Goal: Find specific page/section: Find specific page/section

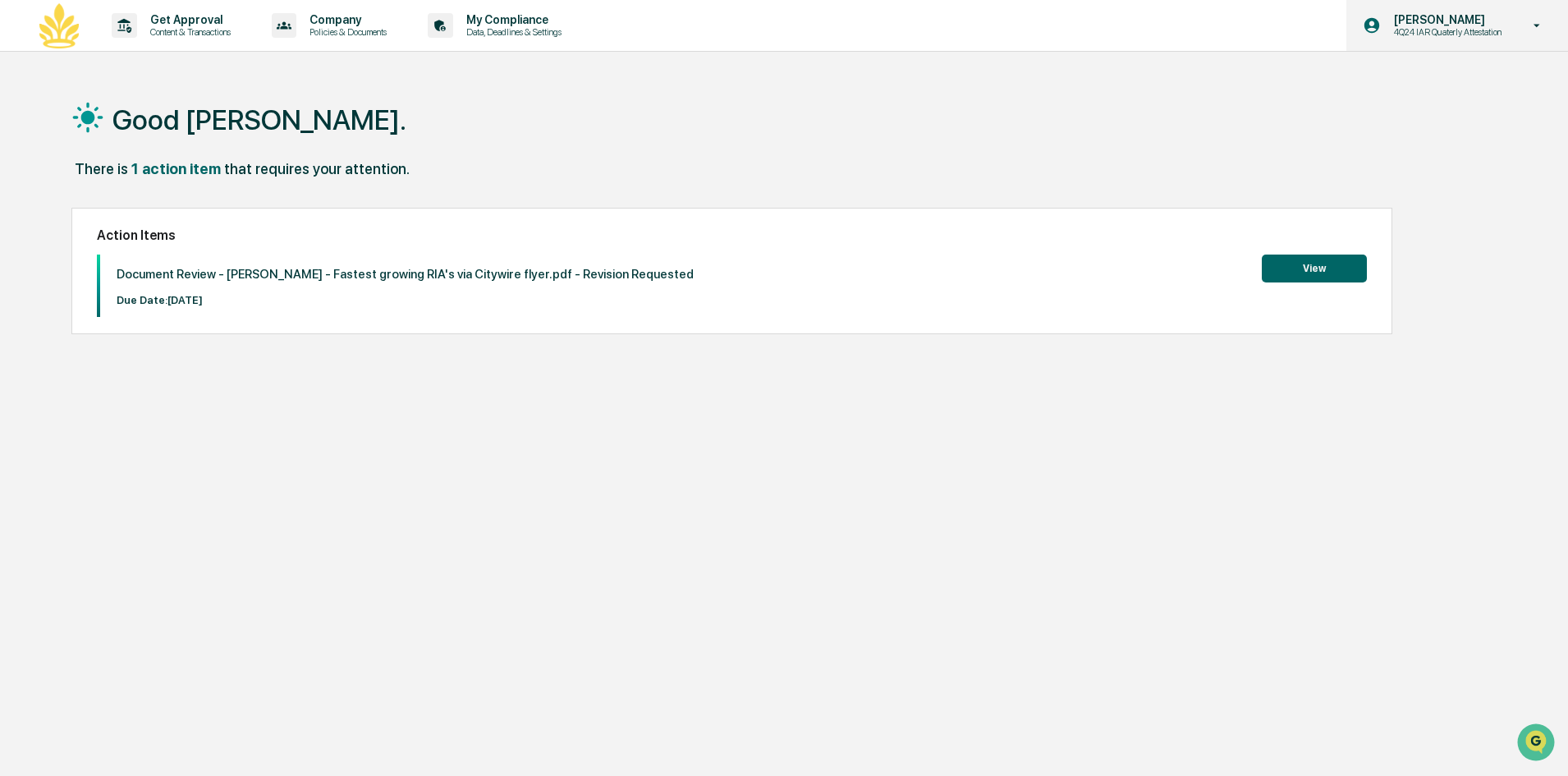
click at [1449, 21] on p "[PERSON_NAME]" at bounding box center [1446, 19] width 129 height 13
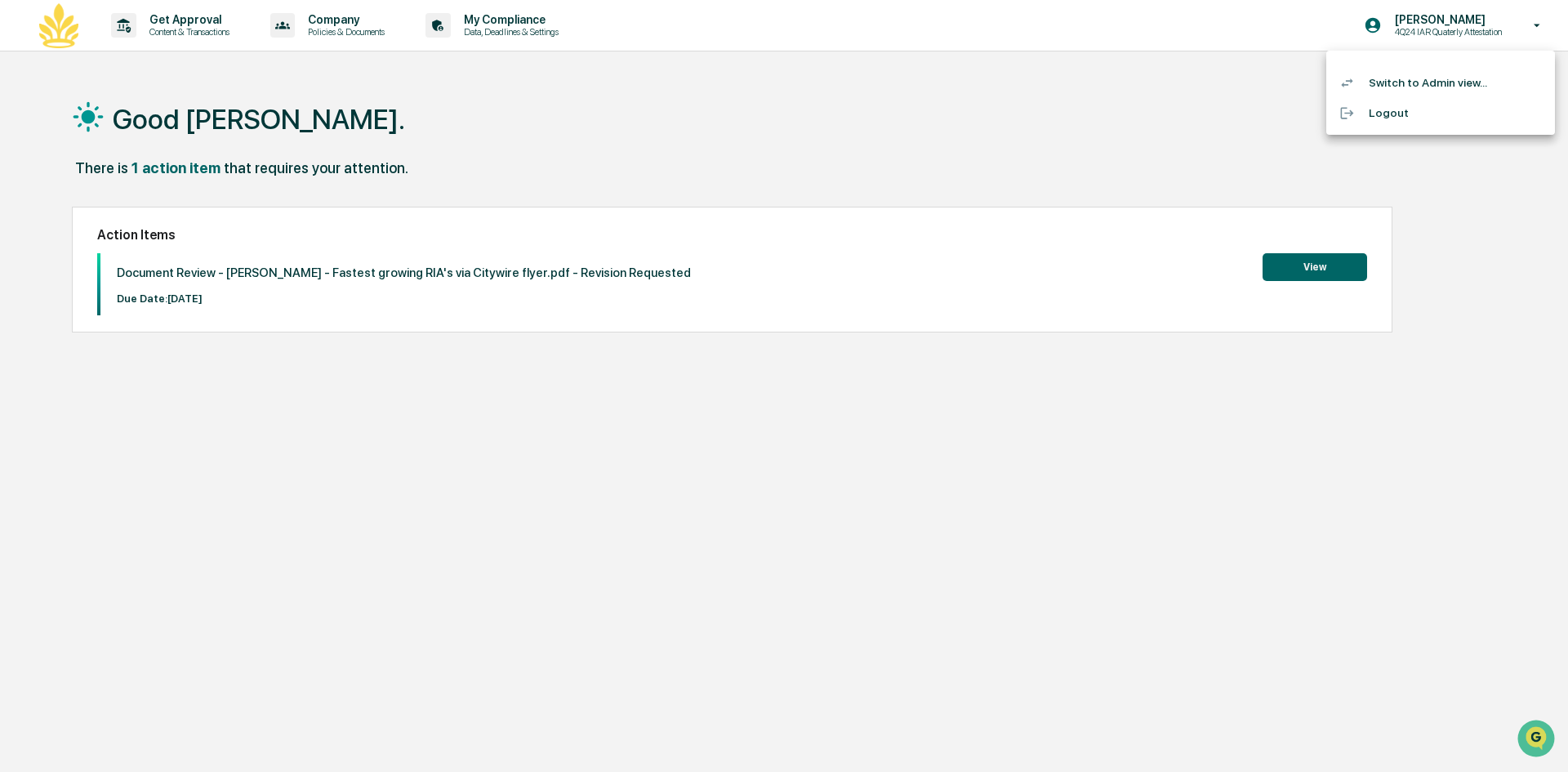
click at [1438, 88] on li "Switch to Admin view..." at bounding box center [1440, 82] width 229 height 30
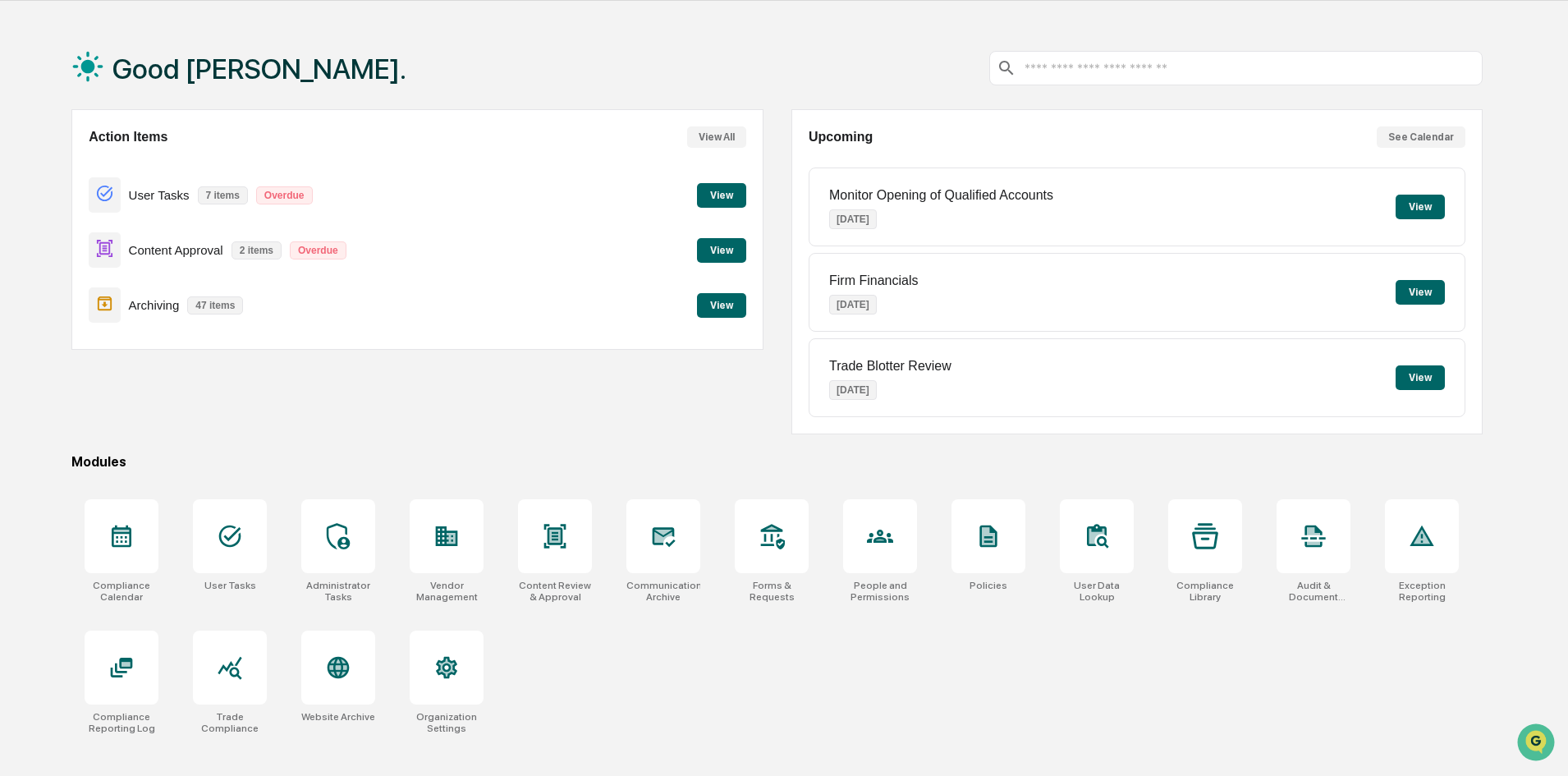
scroll to position [78, 0]
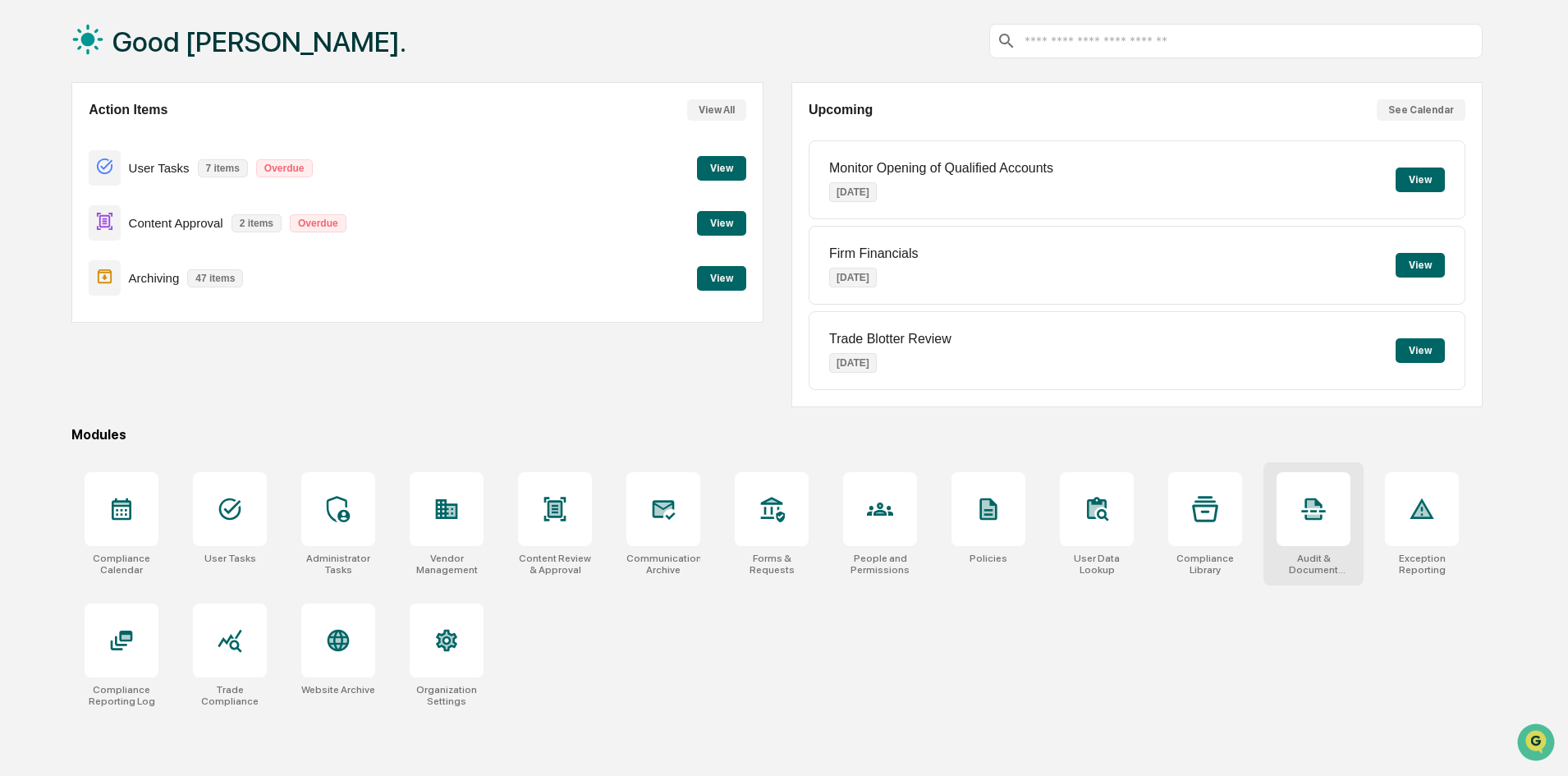
click at [1330, 542] on div at bounding box center [1313, 509] width 74 height 74
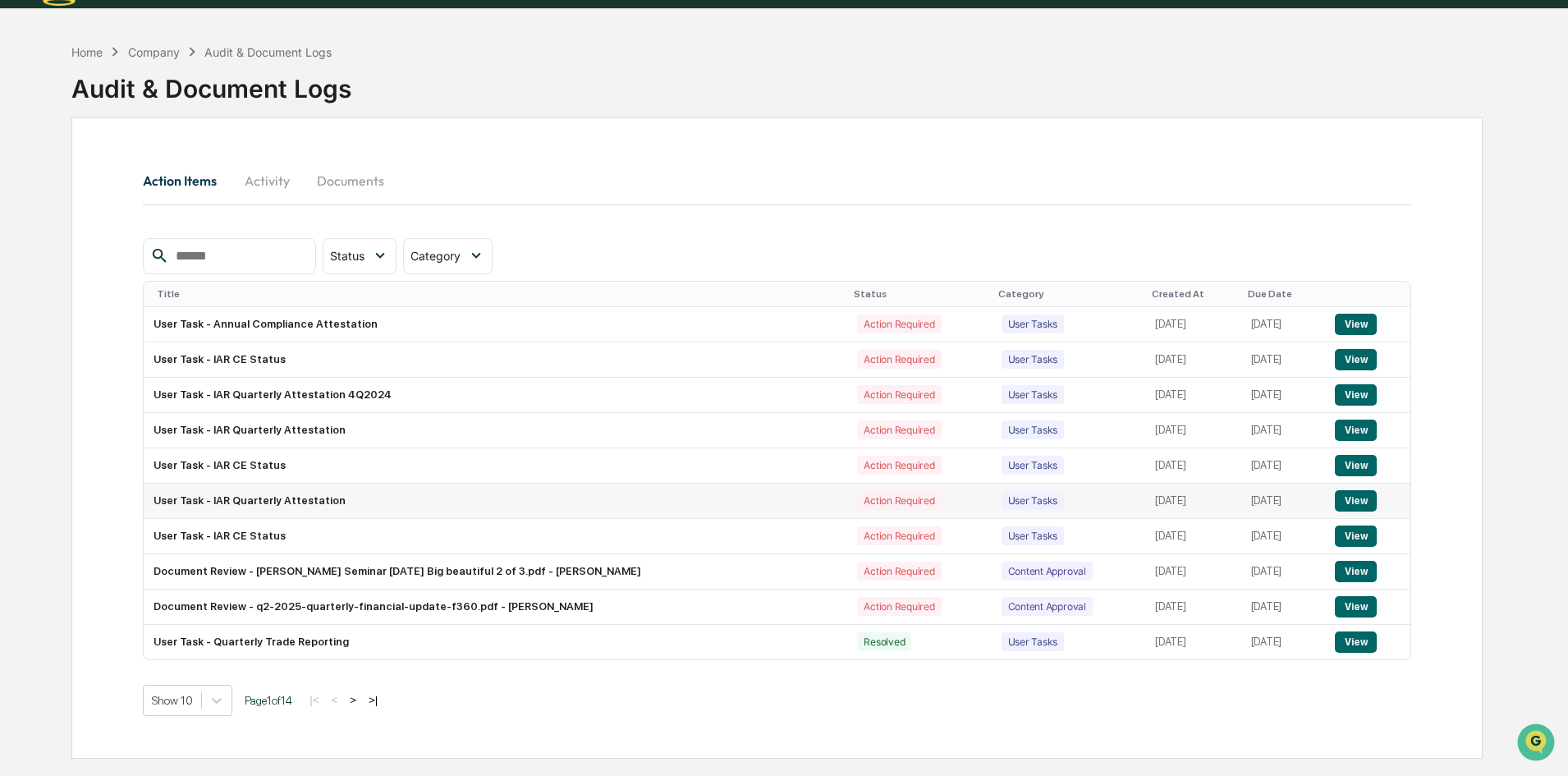
scroll to position [78, 0]
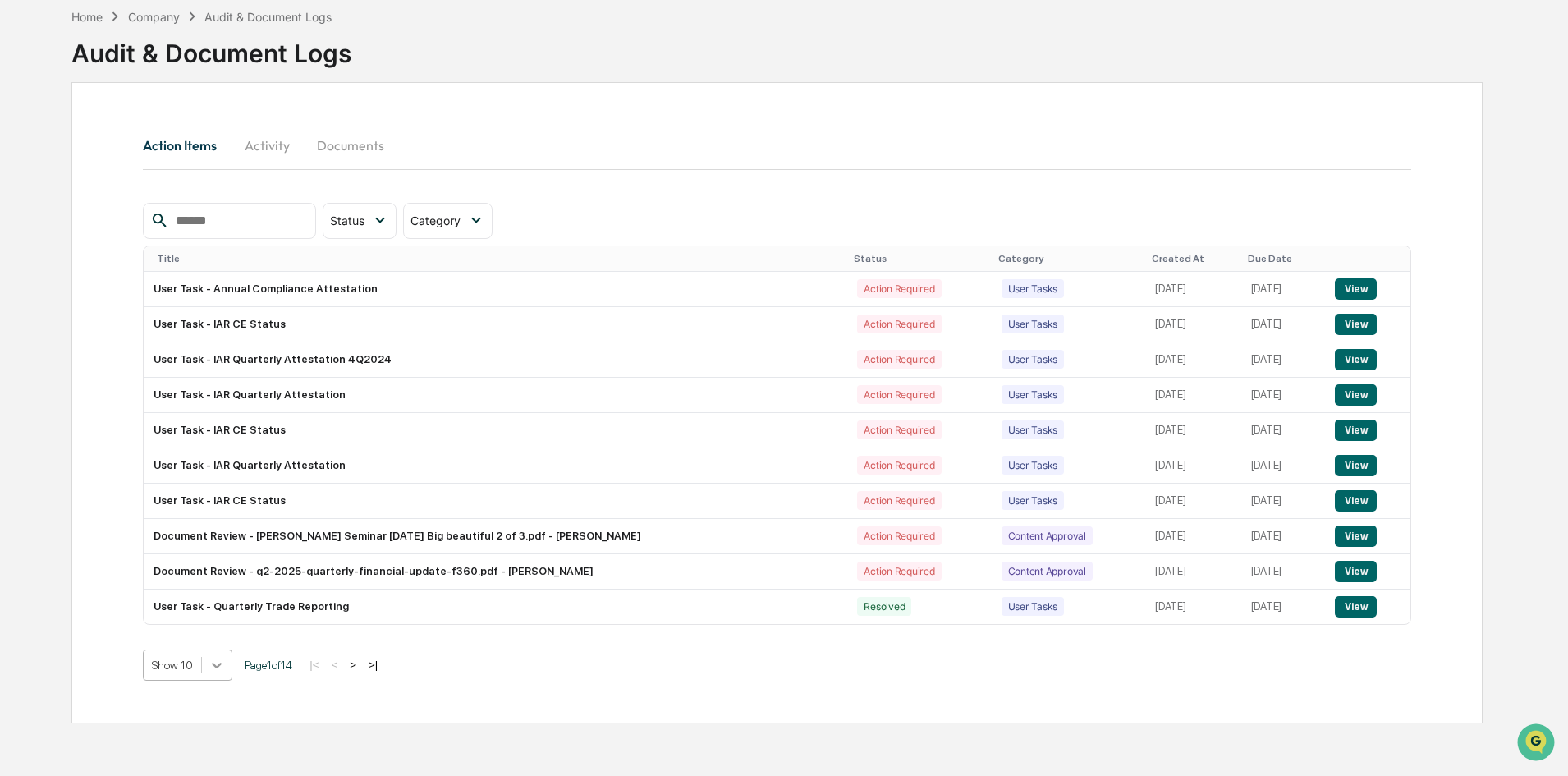
click at [226, 676] on body "Calendar Manage Tasks Reviews Approval Management Company People, Data, Setting…" at bounding box center [784, 348] width 1568 height 853
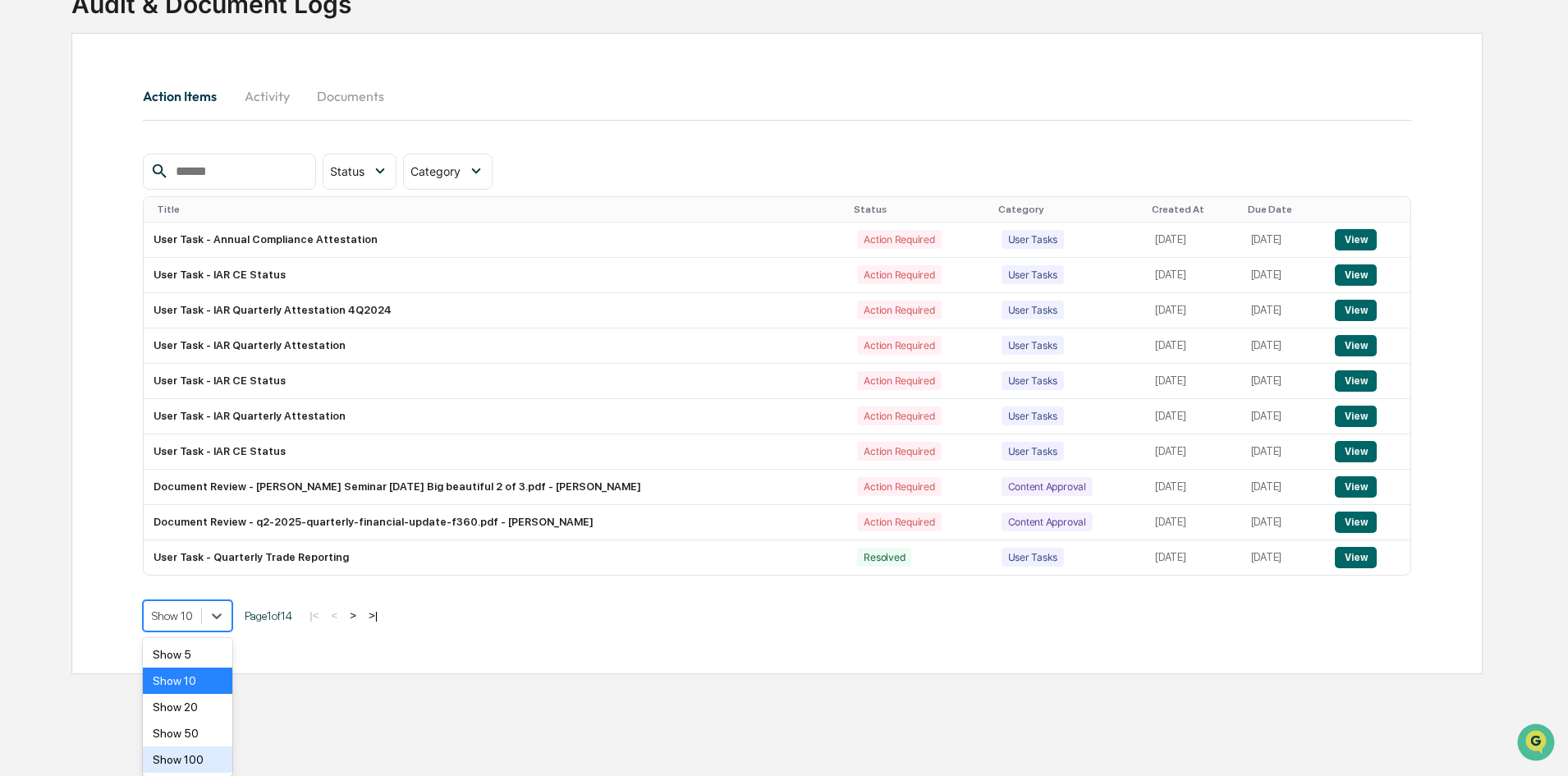
click at [196, 765] on div "Show 100" at bounding box center [187, 759] width 89 height 26
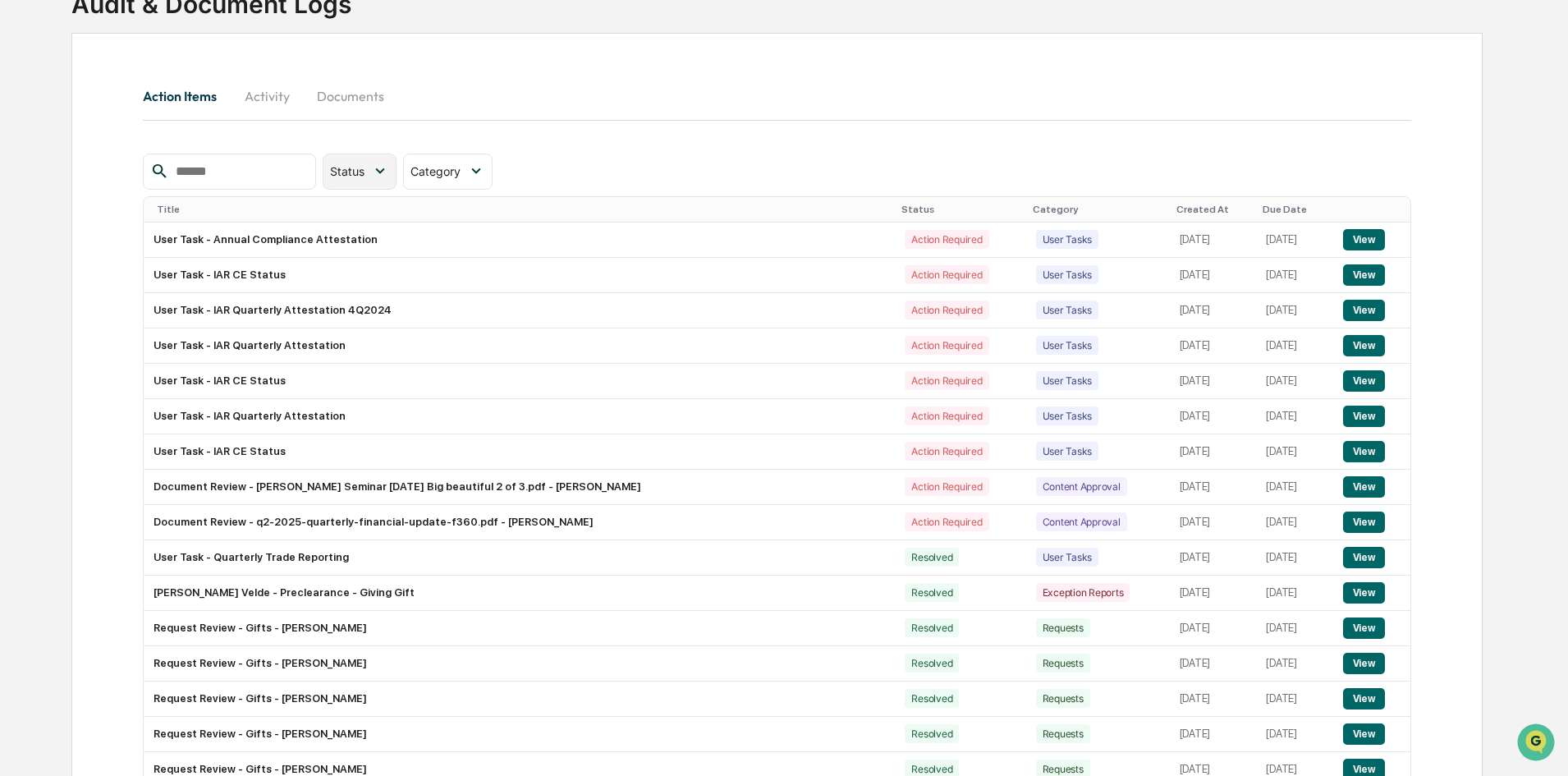
scroll to position [209, 0]
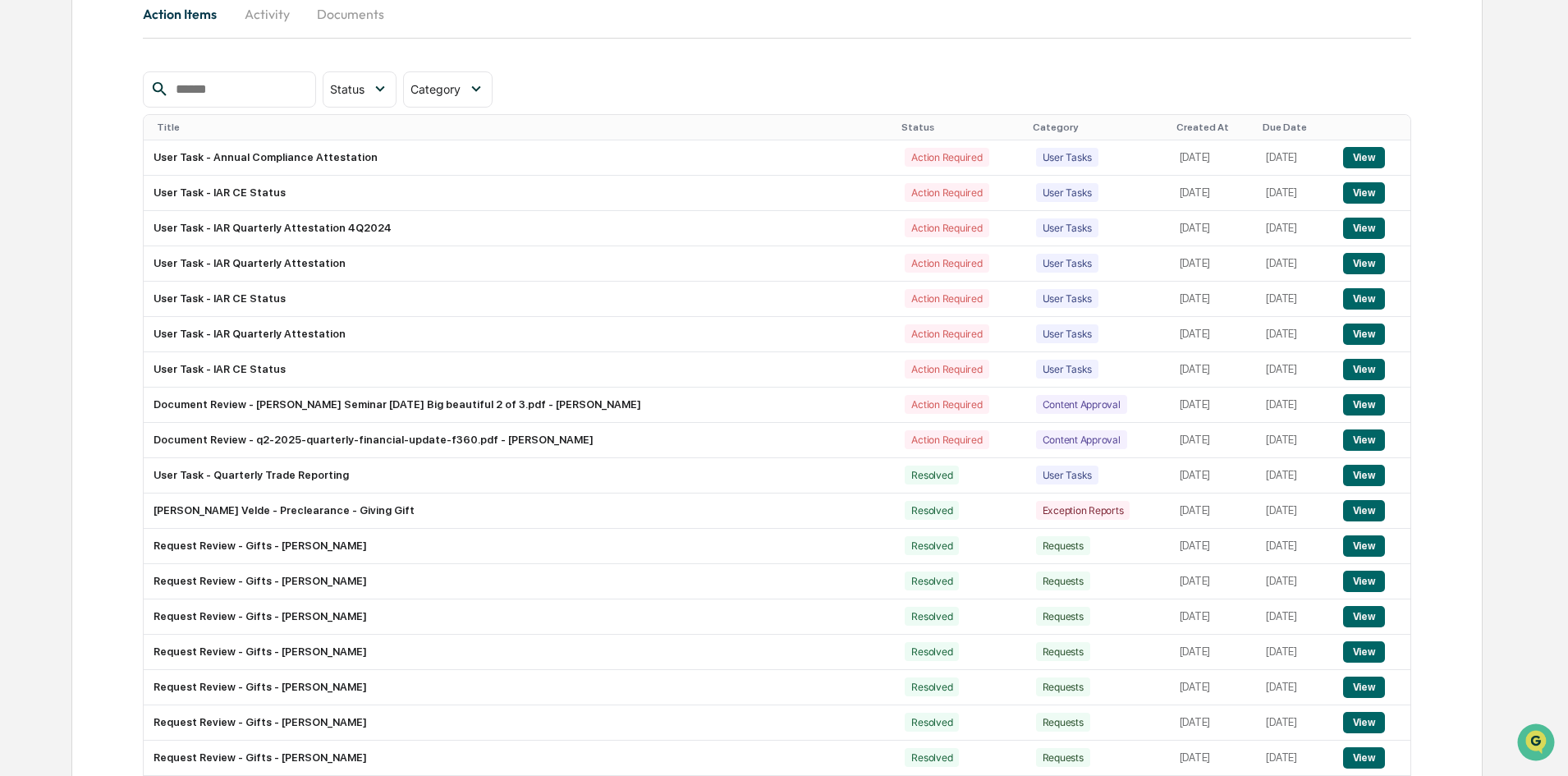
drag, startPoint x: 239, startPoint y: 96, endPoint x: 225, endPoint y: 94, distance: 14.1
click at [227, 93] on input "text" at bounding box center [238, 89] width 139 height 21
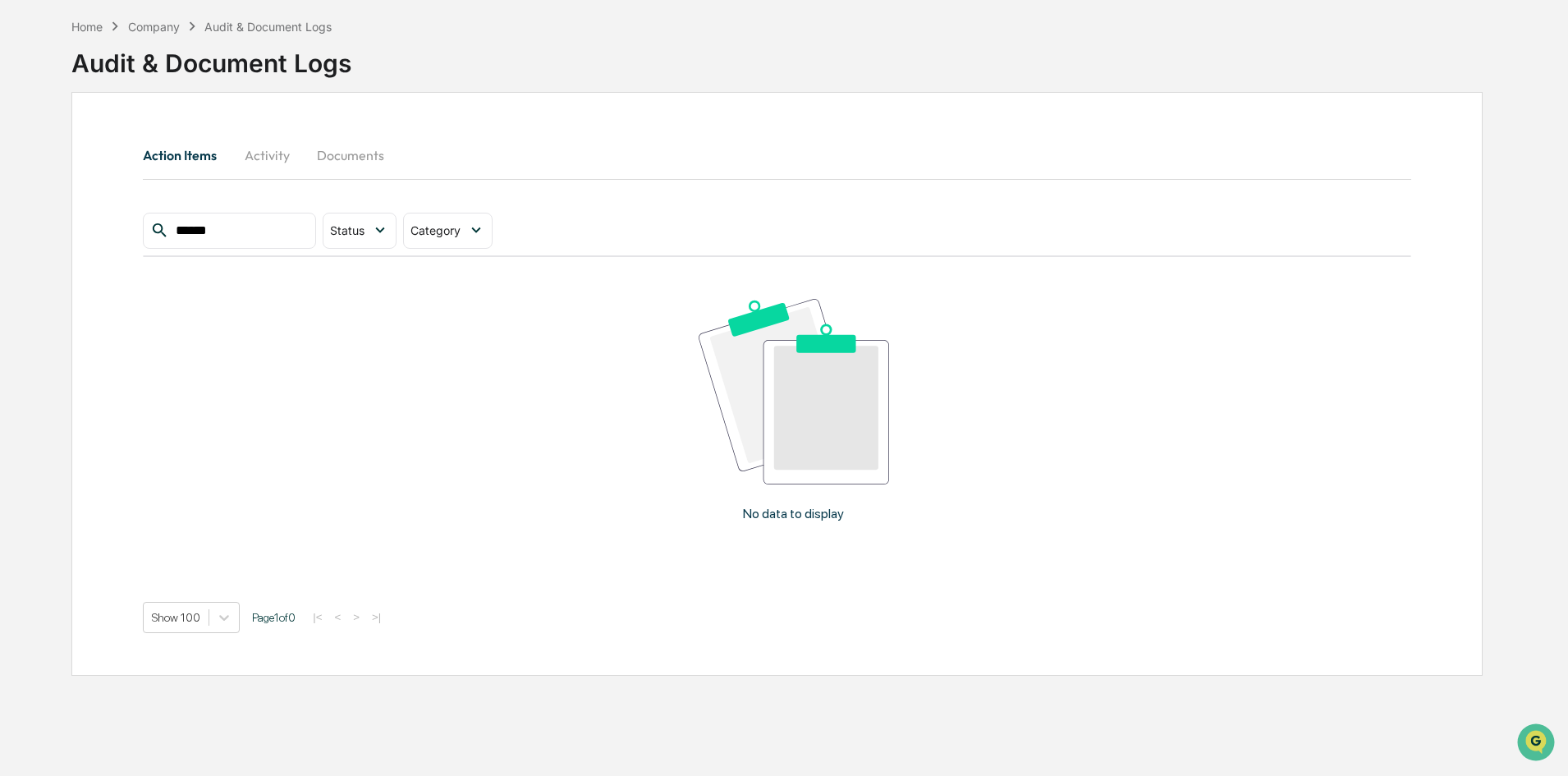
scroll to position [0, 0]
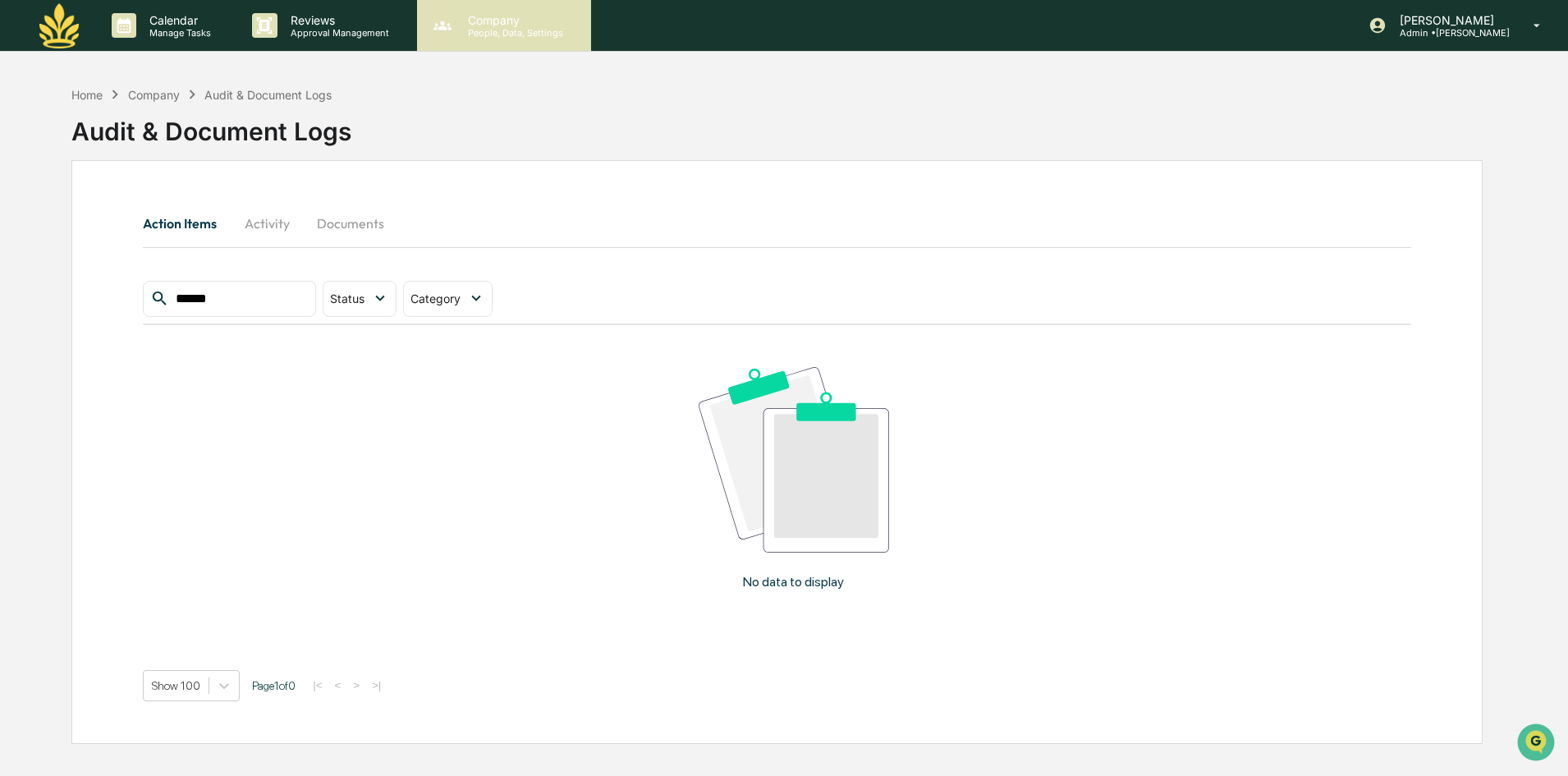
type input "******"
click at [511, 34] on p "People, Data, Settings" at bounding box center [513, 33] width 116 height 12
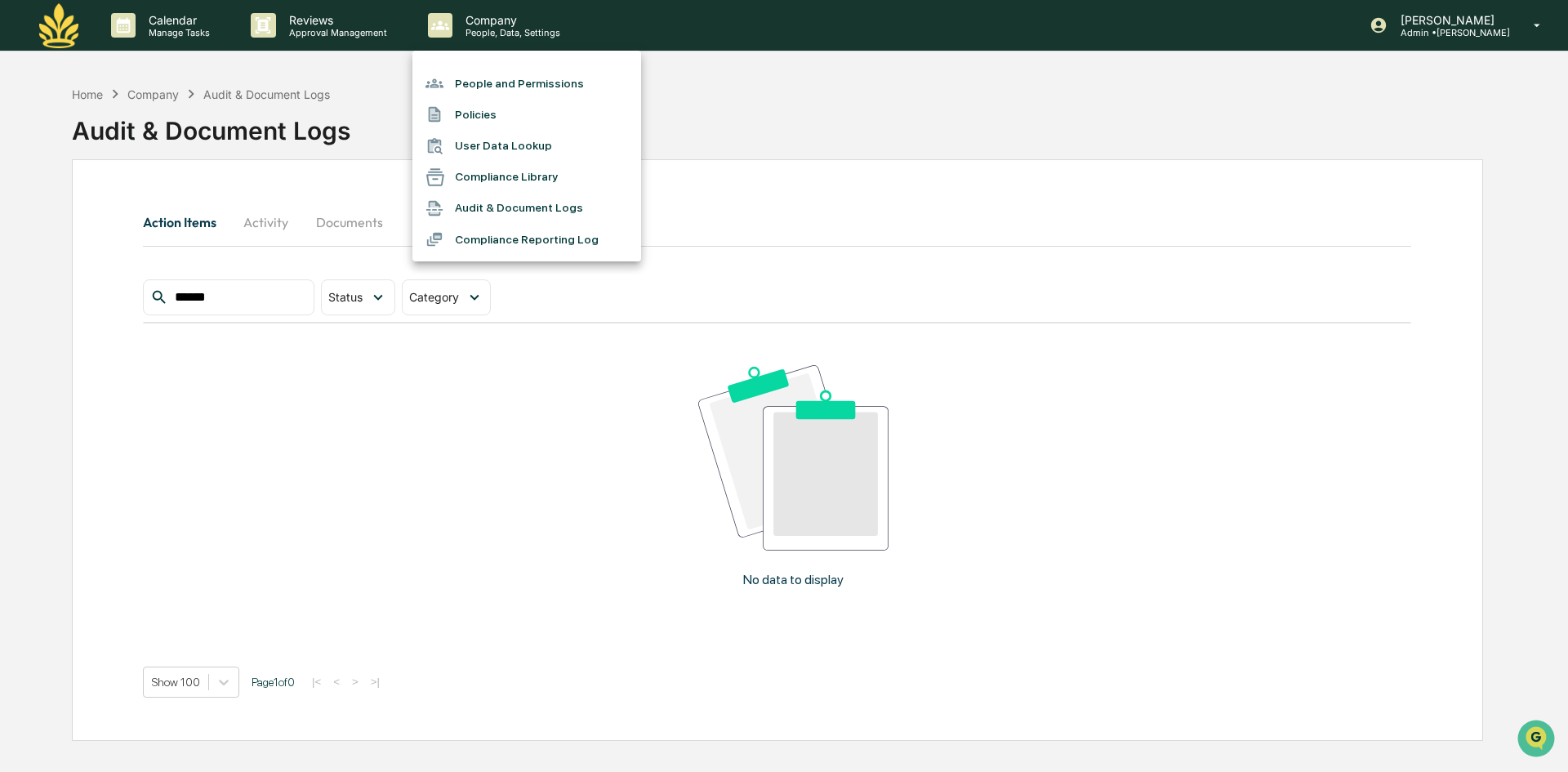
click at [569, 172] on li "Compliance Library" at bounding box center [527, 177] width 229 height 31
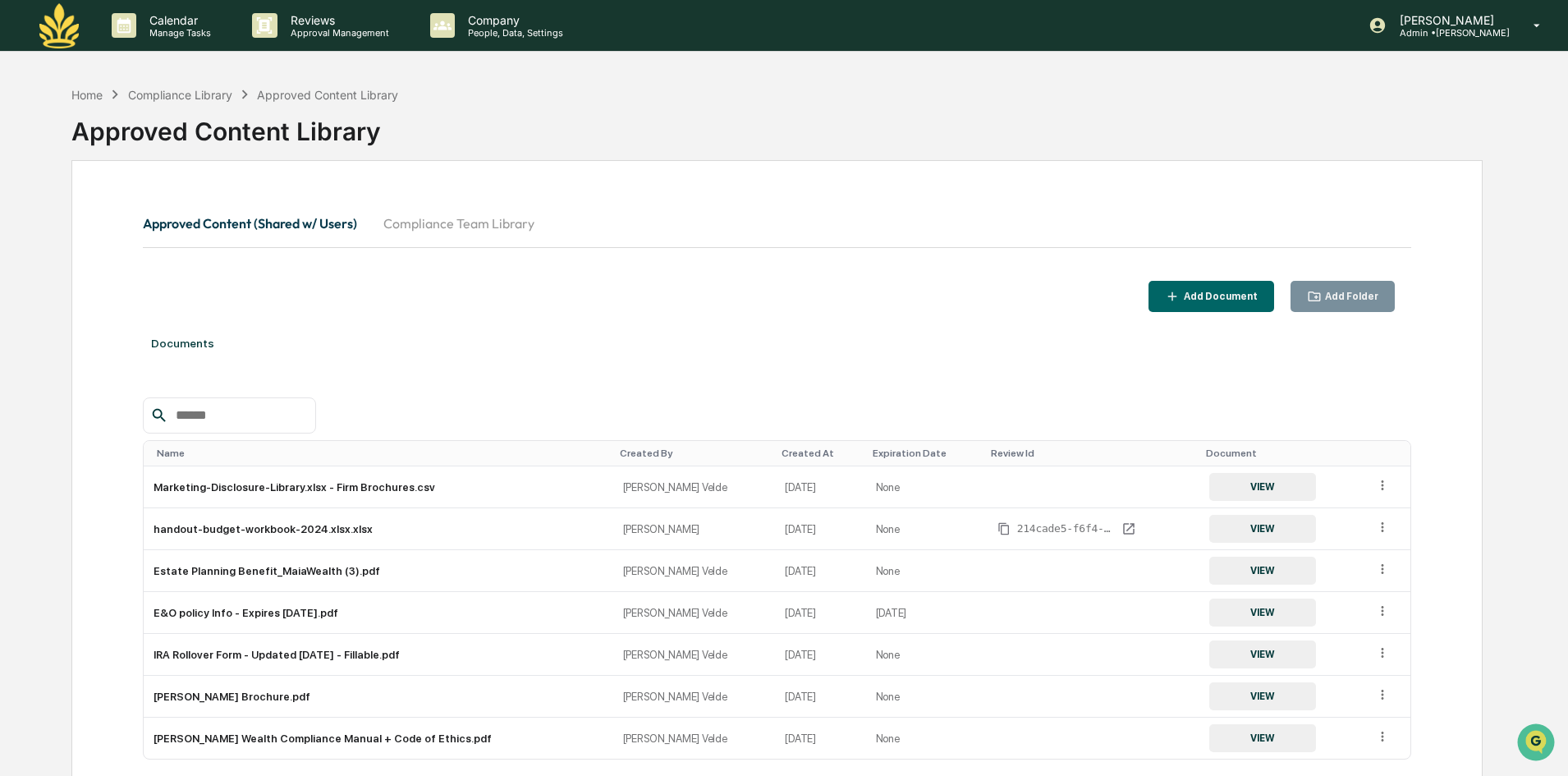
drag, startPoint x: 207, startPoint y: 421, endPoint x: 223, endPoint y: 423, distance: 16.1
click at [207, 421] on input "text" at bounding box center [238, 415] width 139 height 21
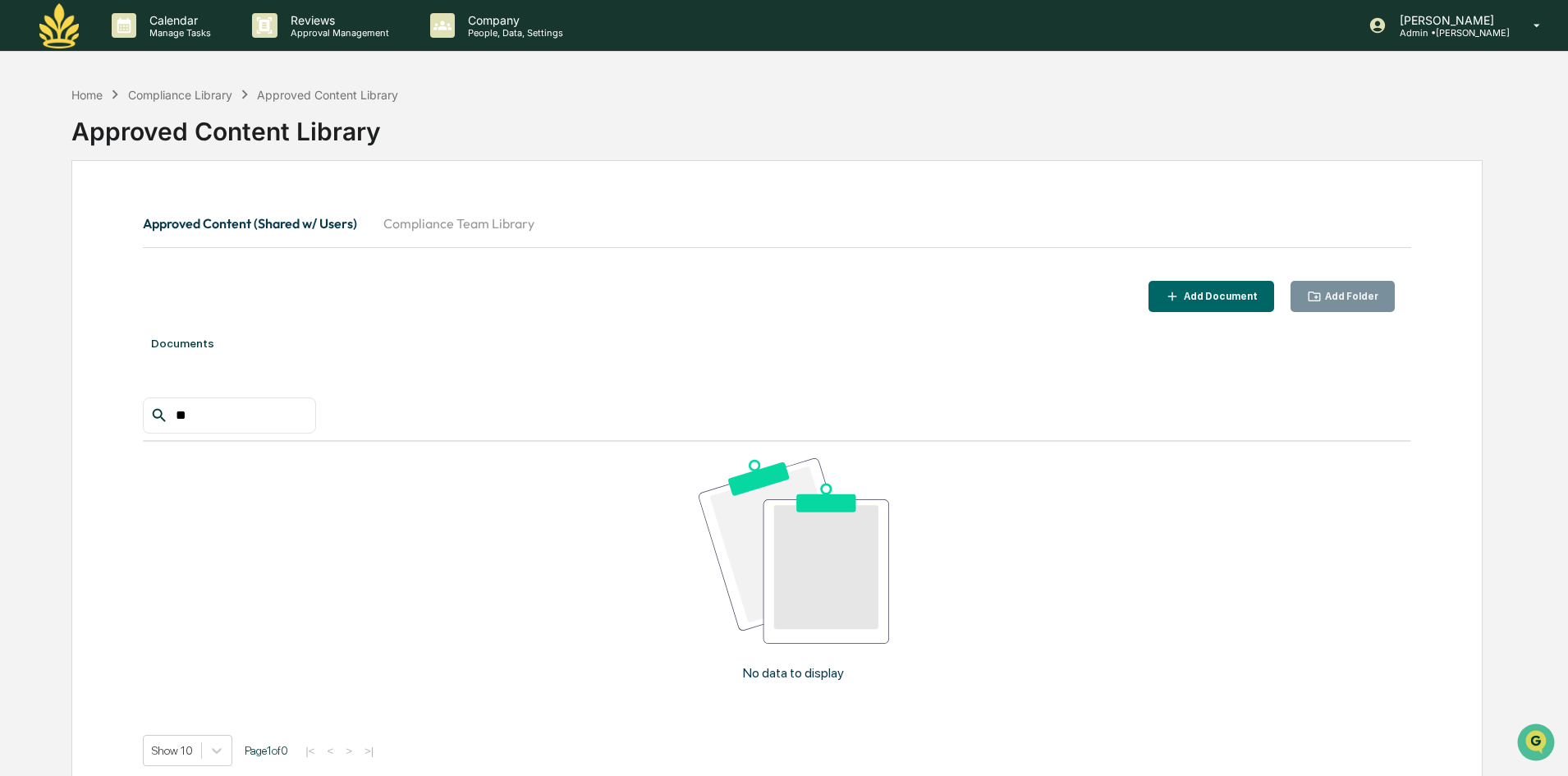
type input "*"
type input "******"
